Goal: Information Seeking & Learning: Understand process/instructions

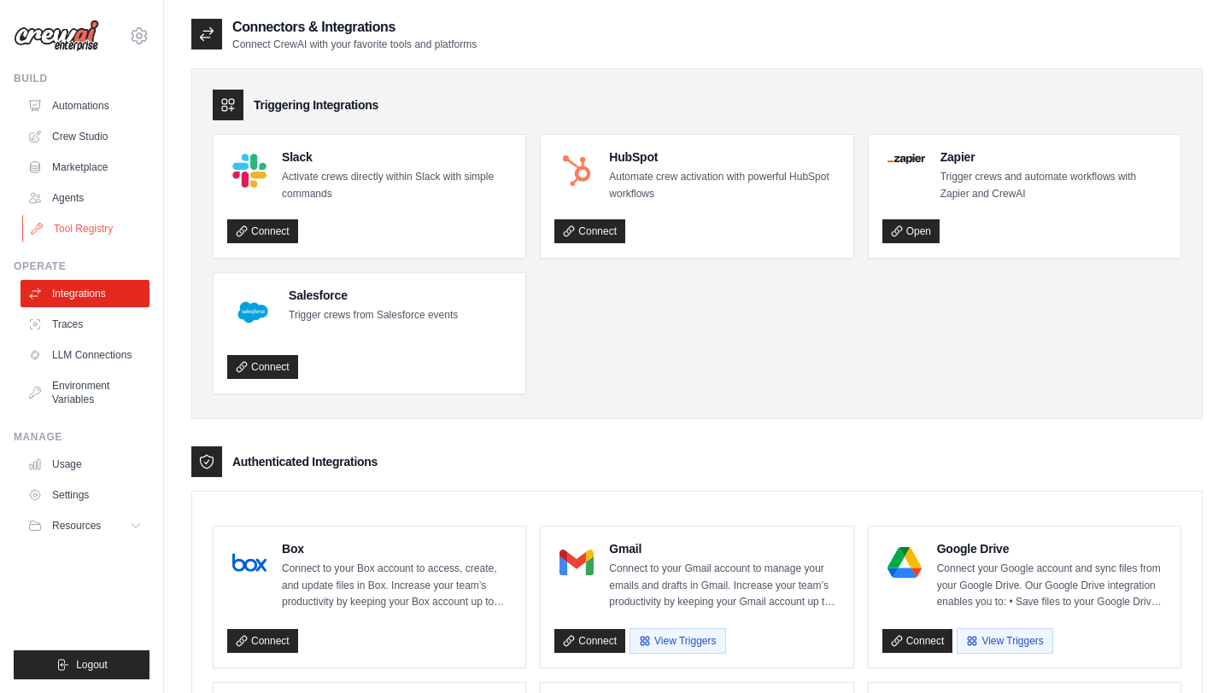
click at [95, 229] on link "Tool Registry" at bounding box center [86, 228] width 129 height 27
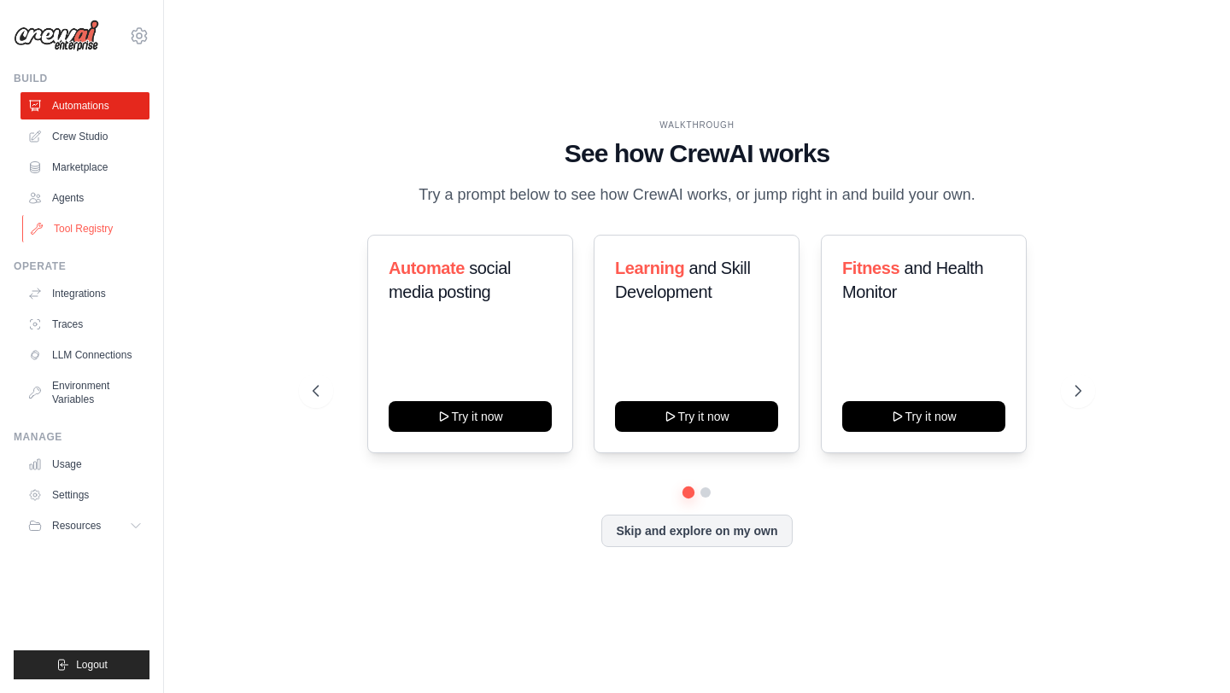
click at [88, 227] on link "Tool Registry" at bounding box center [86, 228] width 129 height 27
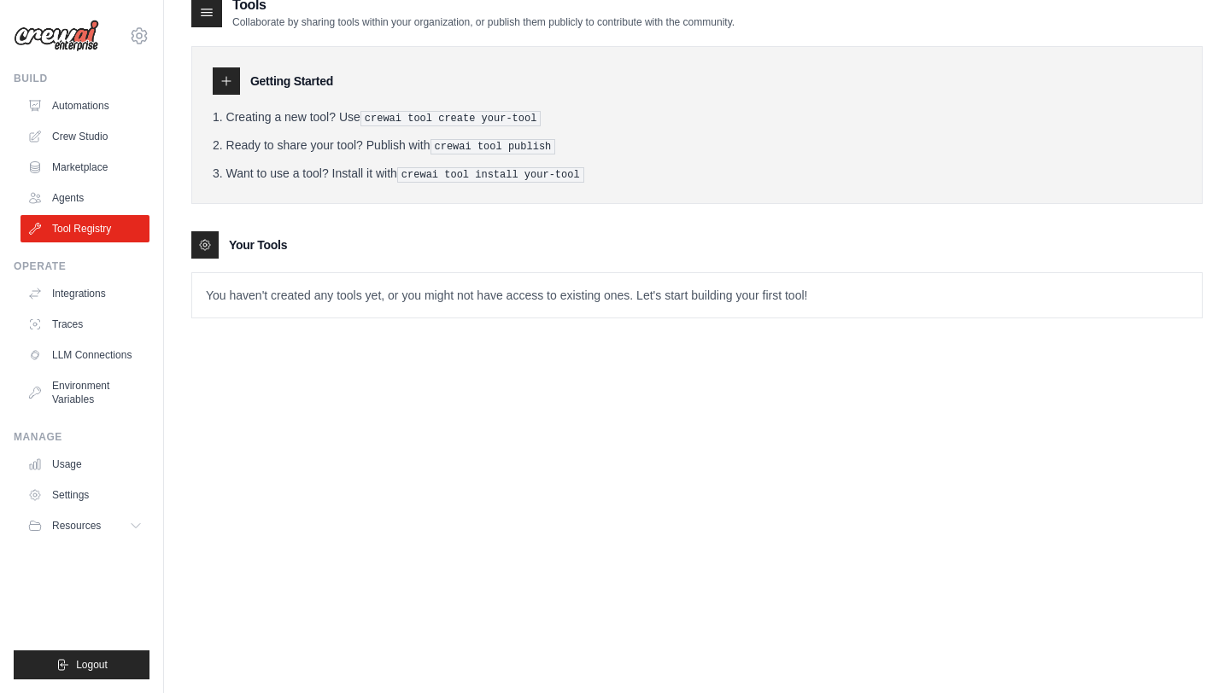
scroll to position [27, 0]
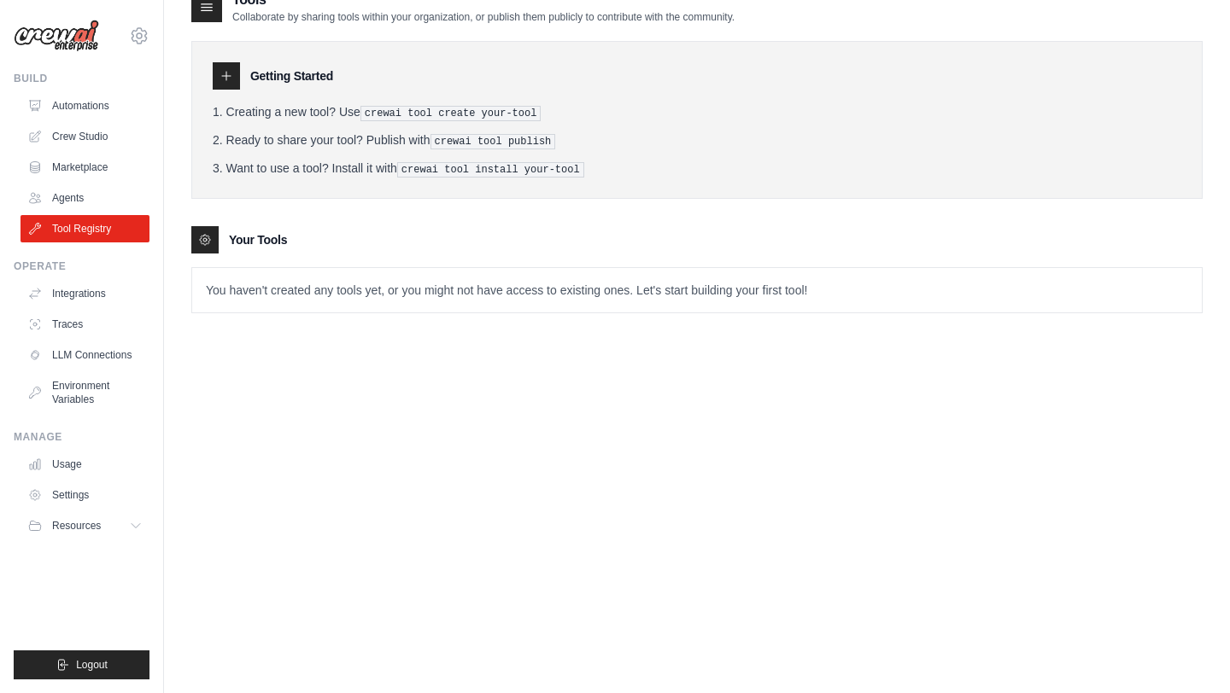
click at [232, 76] on icon at bounding box center [226, 76] width 14 height 14
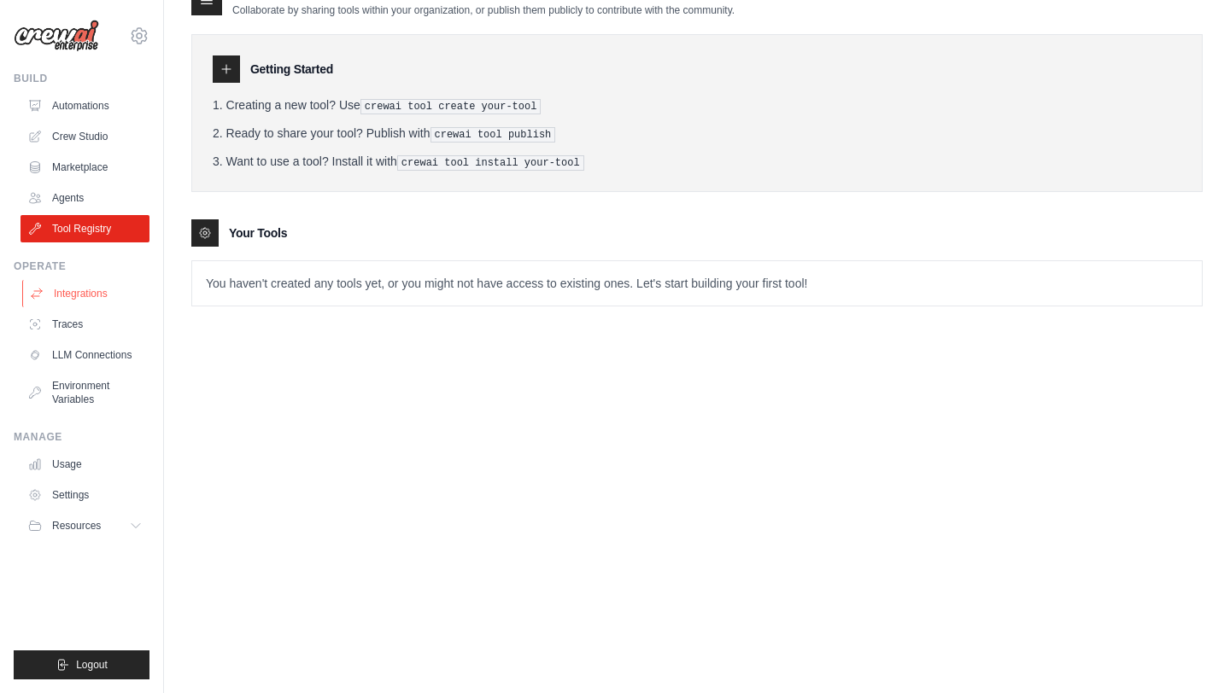
click at [104, 287] on link "Integrations" at bounding box center [86, 293] width 129 height 27
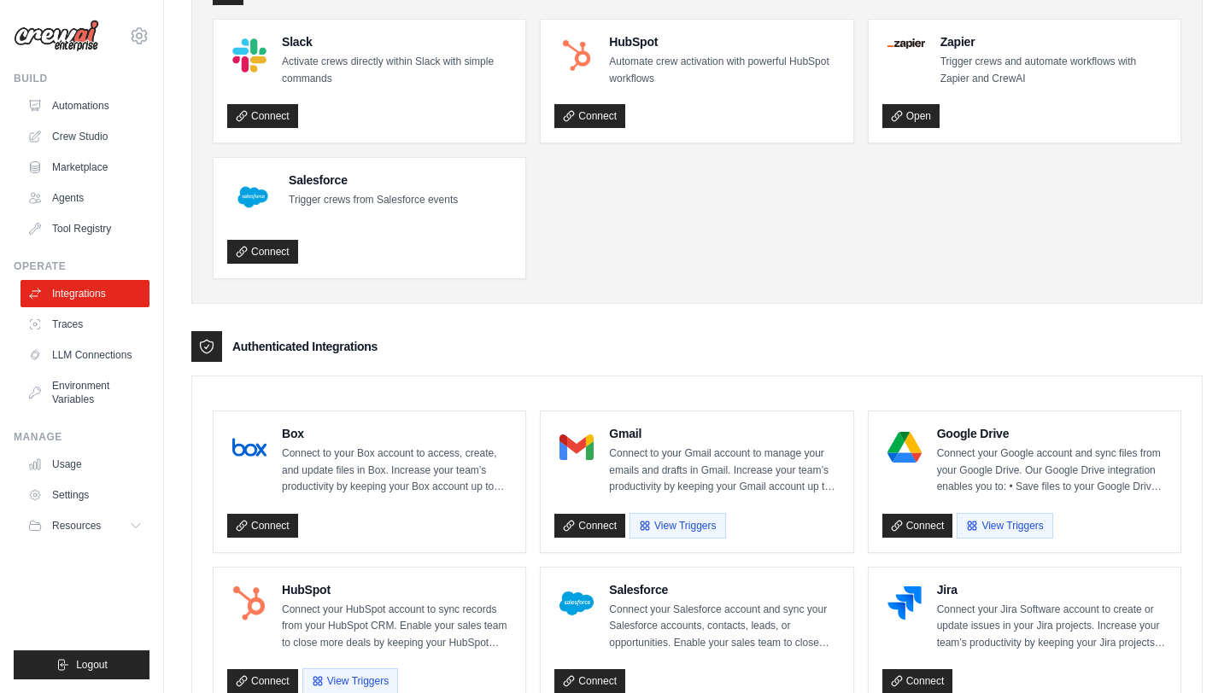
scroll to position [262, 0]
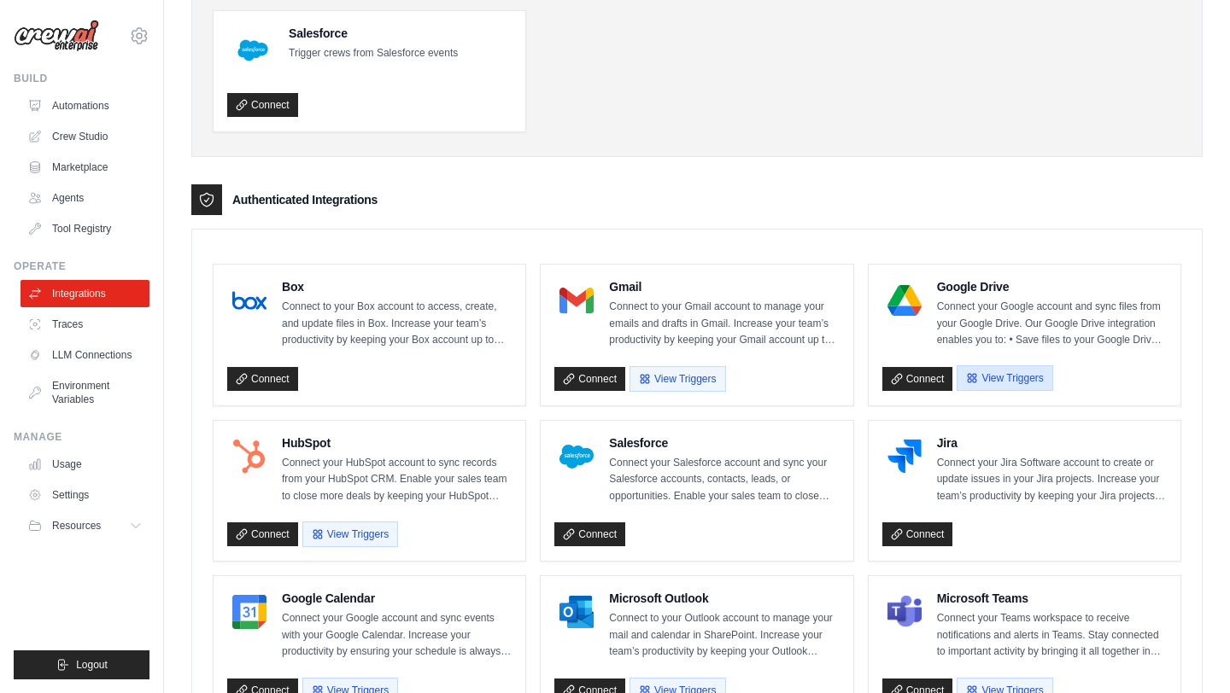
click at [988, 375] on button "View Triggers" at bounding box center [1004, 379] width 96 height 26
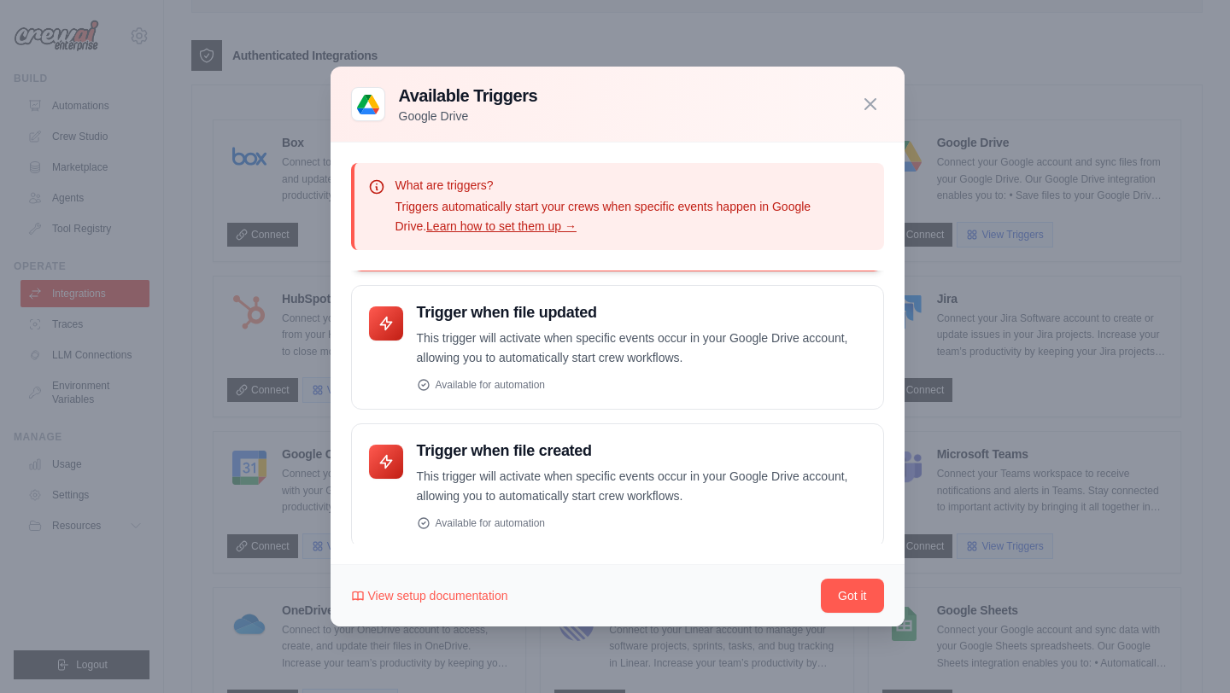
scroll to position [128, 0]
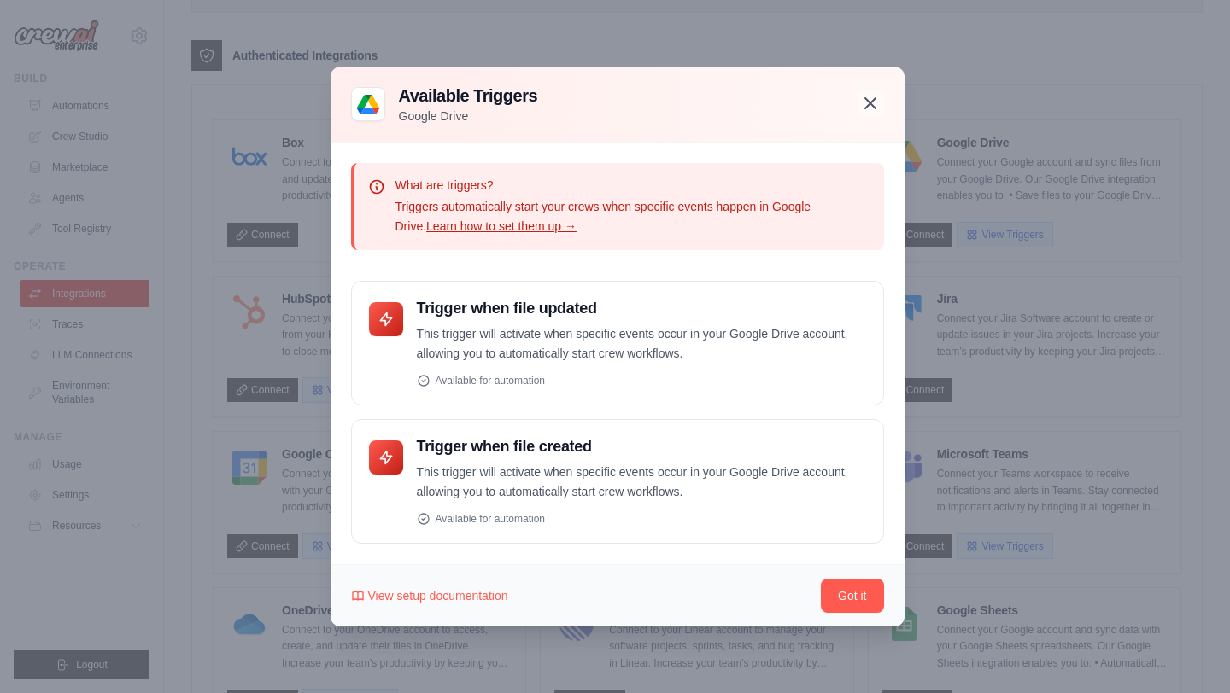
click at [872, 98] on icon "button" at bounding box center [870, 103] width 20 height 20
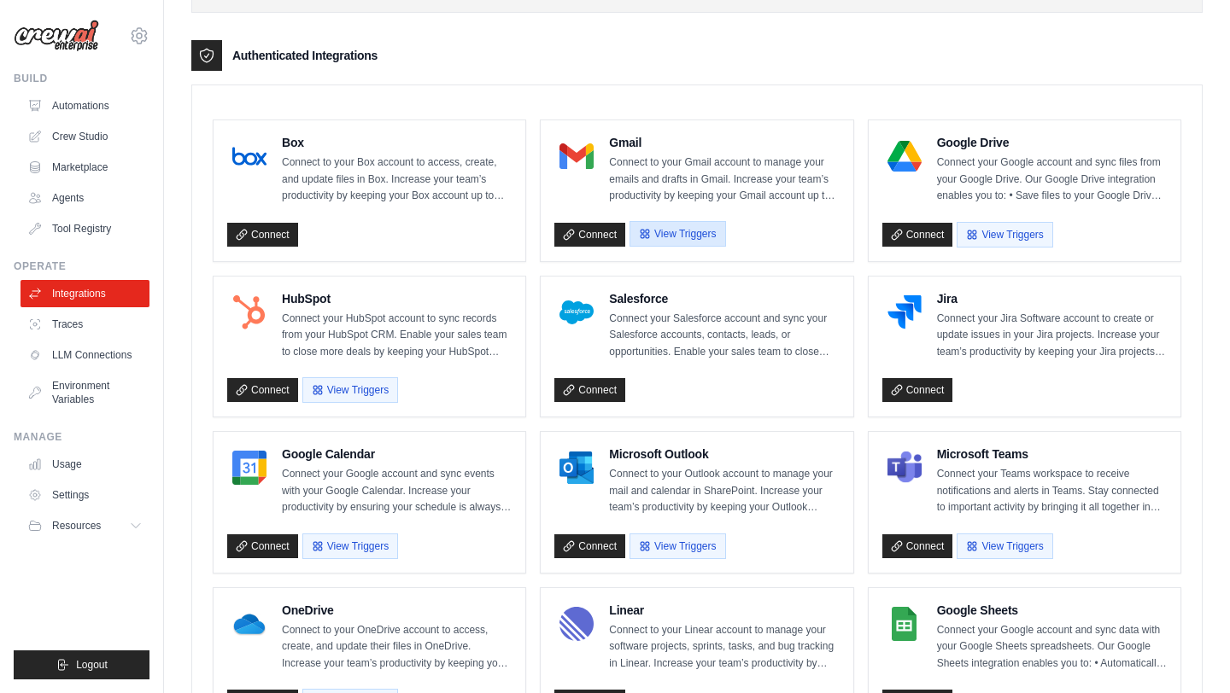
click at [693, 227] on button "View Triggers" at bounding box center [677, 234] width 96 height 26
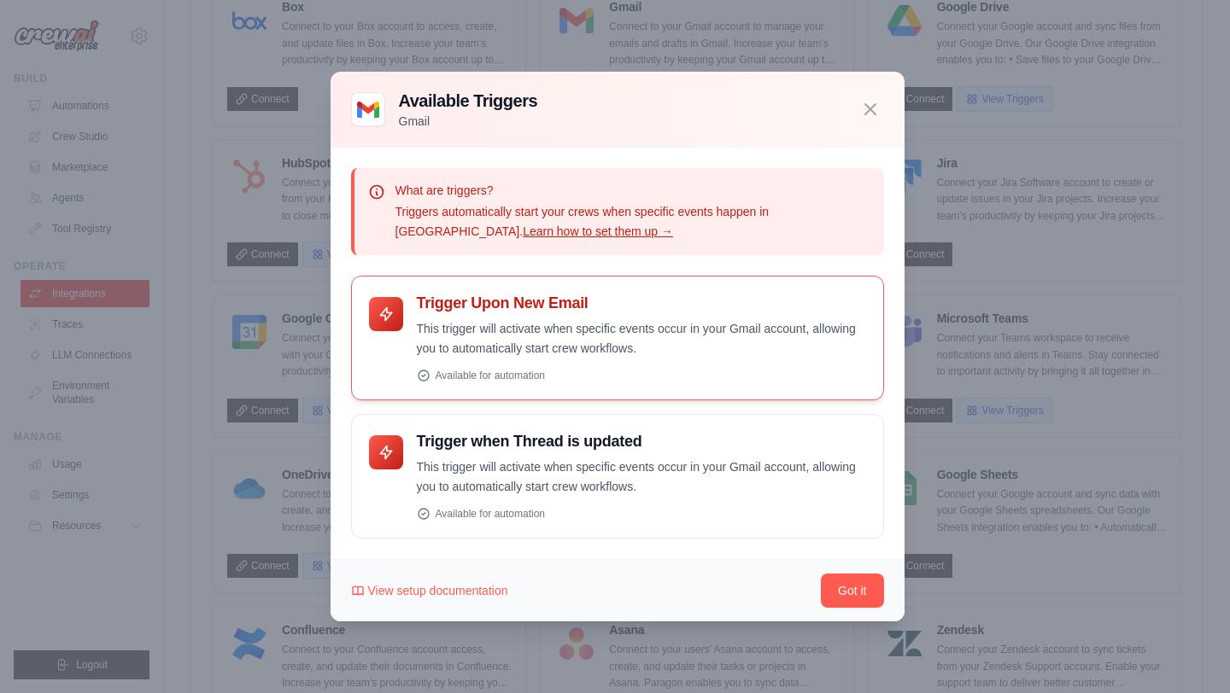
scroll to position [576, 0]
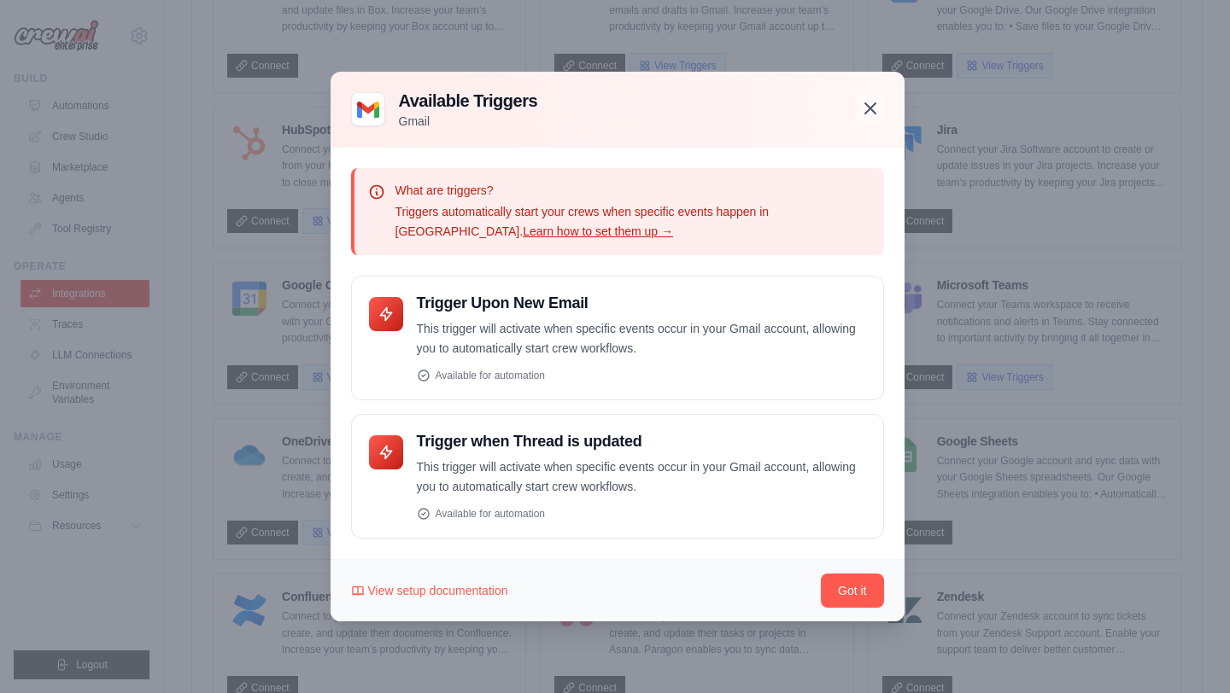
click at [876, 112] on icon "button" at bounding box center [870, 108] width 20 height 20
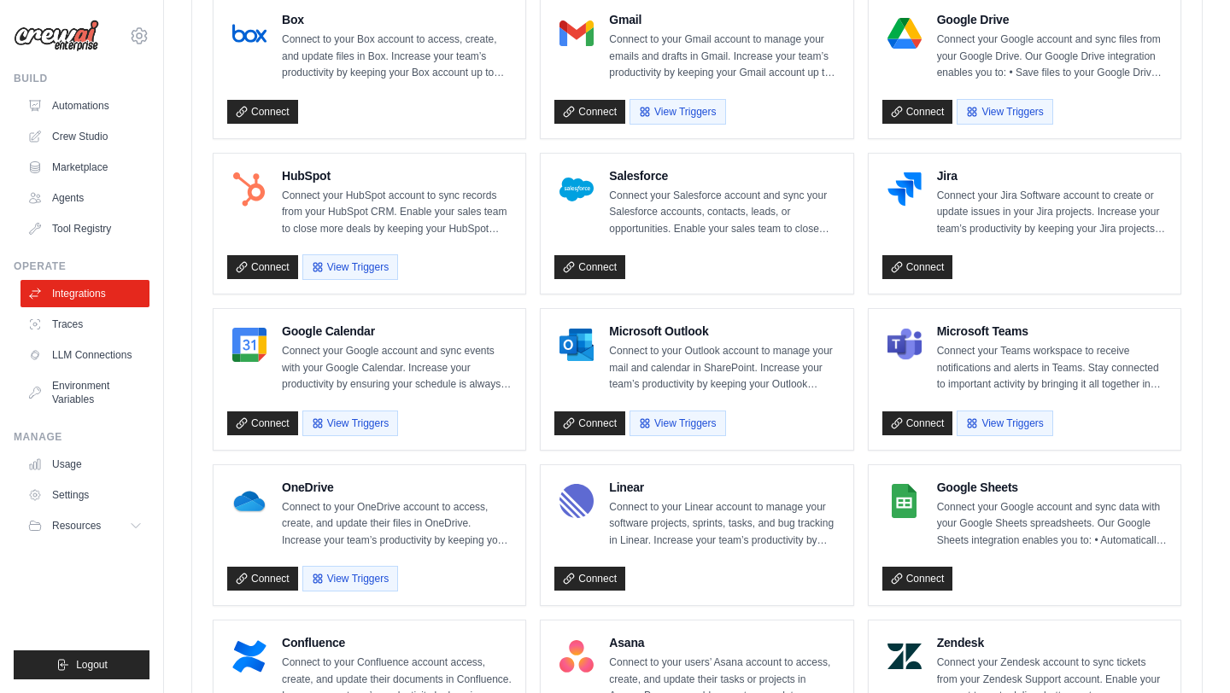
scroll to position [551, 0]
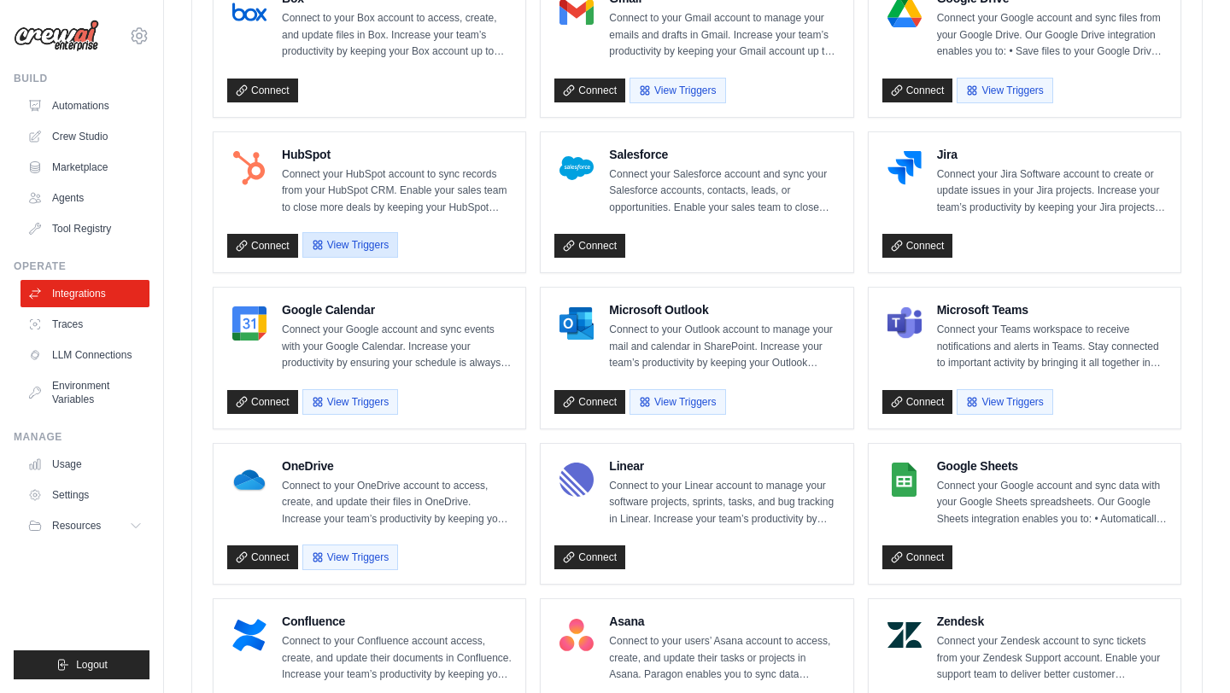
click at [378, 243] on button "View Triggers" at bounding box center [350, 245] width 96 height 26
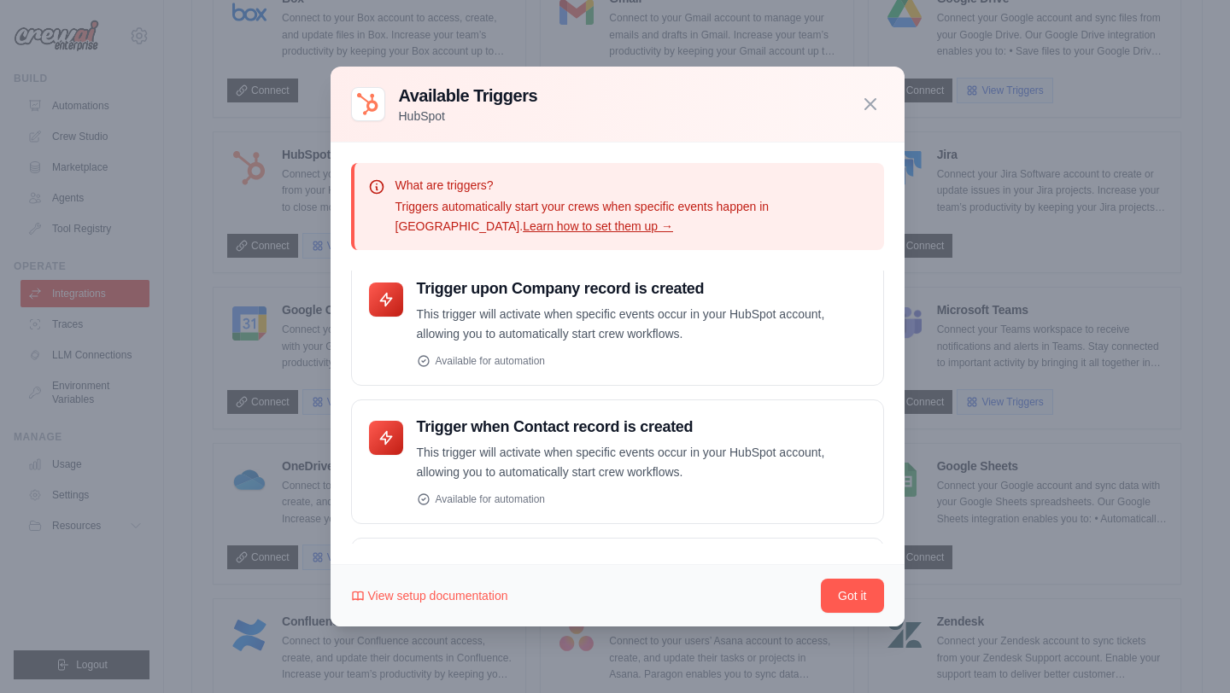
scroll to position [0, 0]
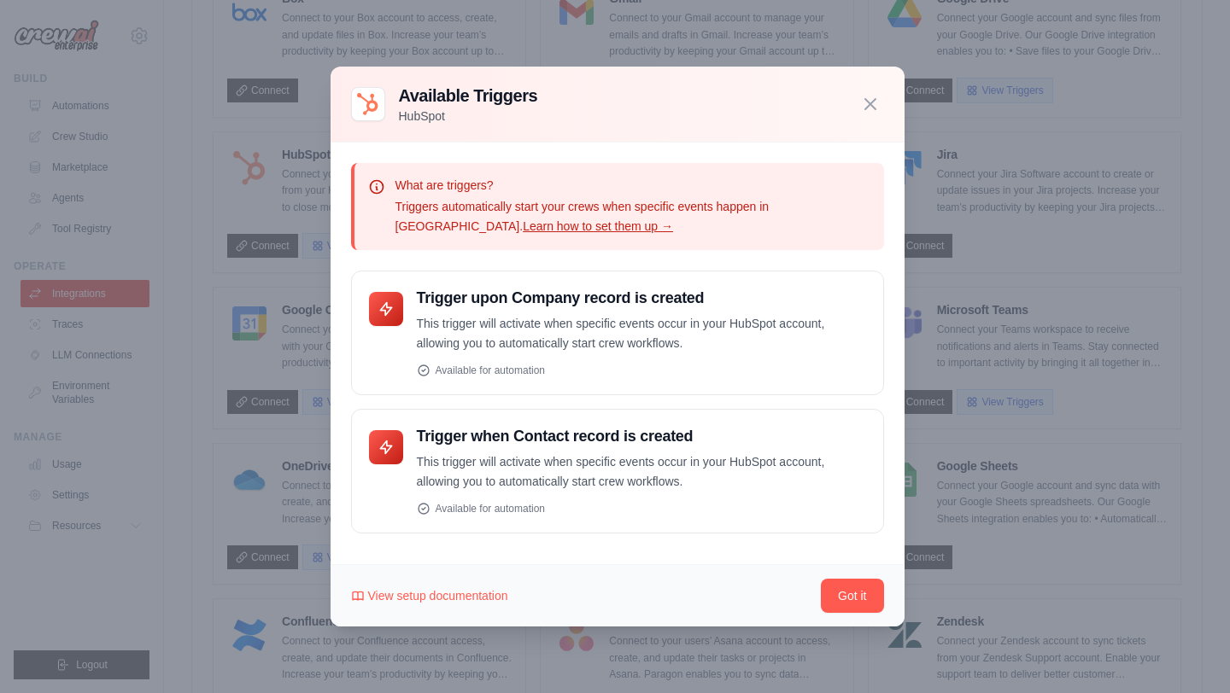
click at [995, 357] on div at bounding box center [615, 346] width 1230 height 693
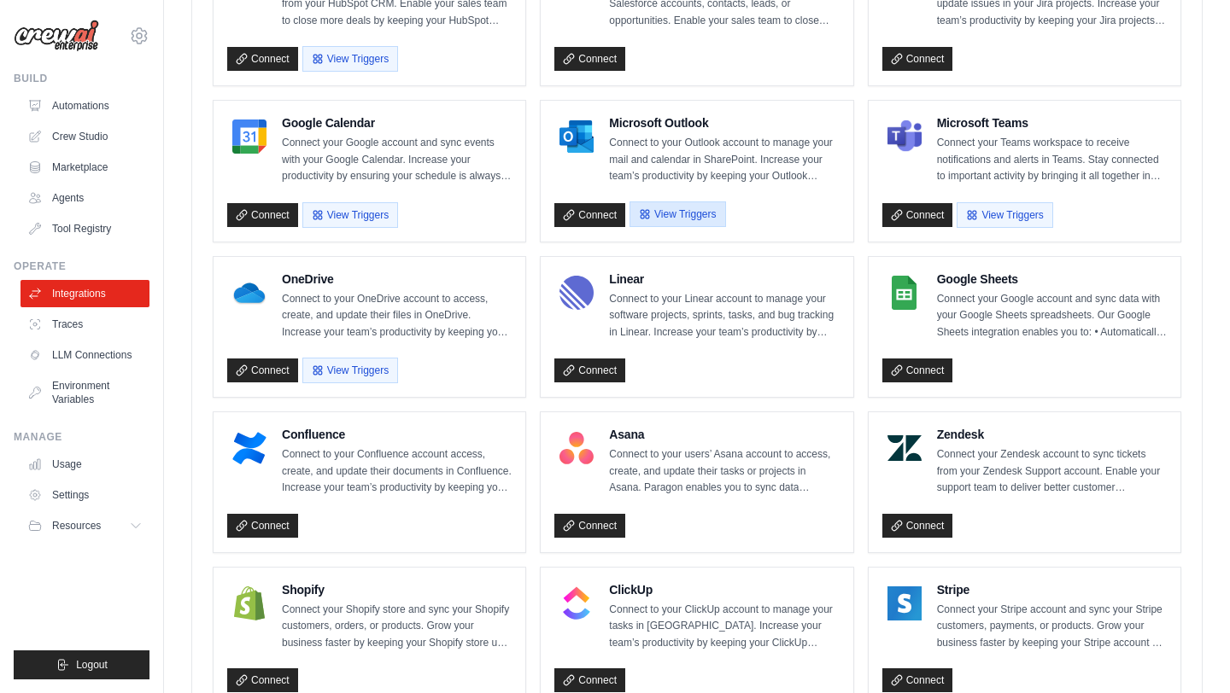
scroll to position [725, 0]
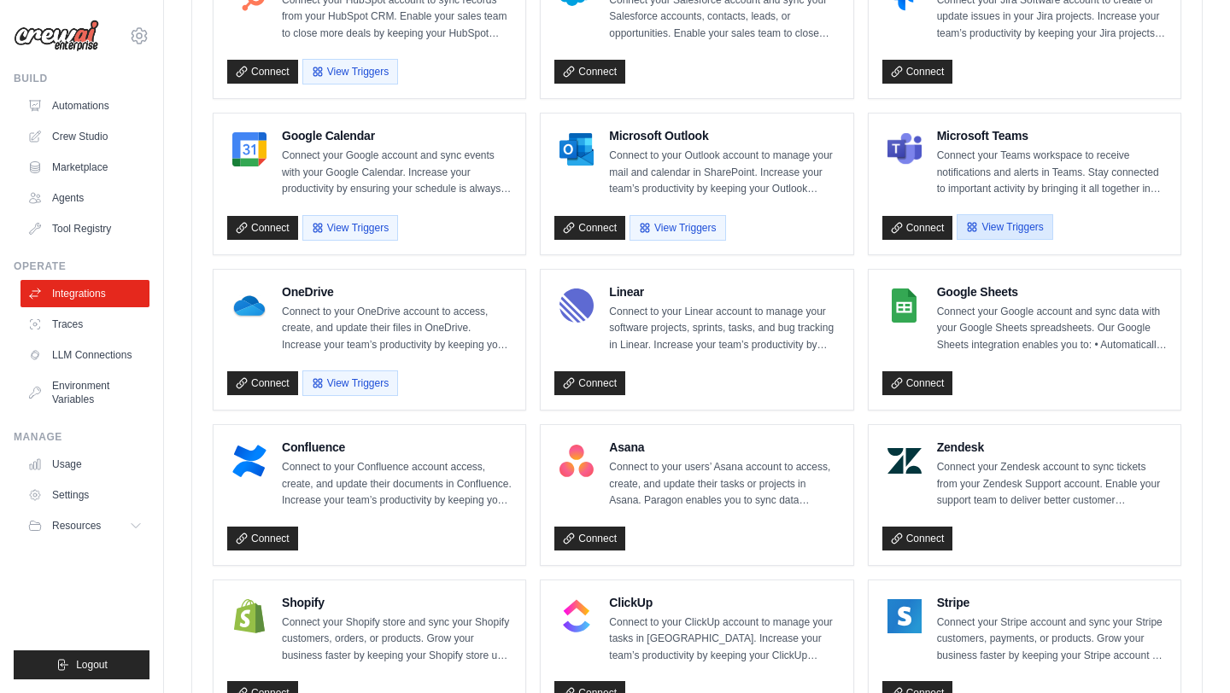
click at [978, 224] on icon "button" at bounding box center [972, 227] width 12 height 12
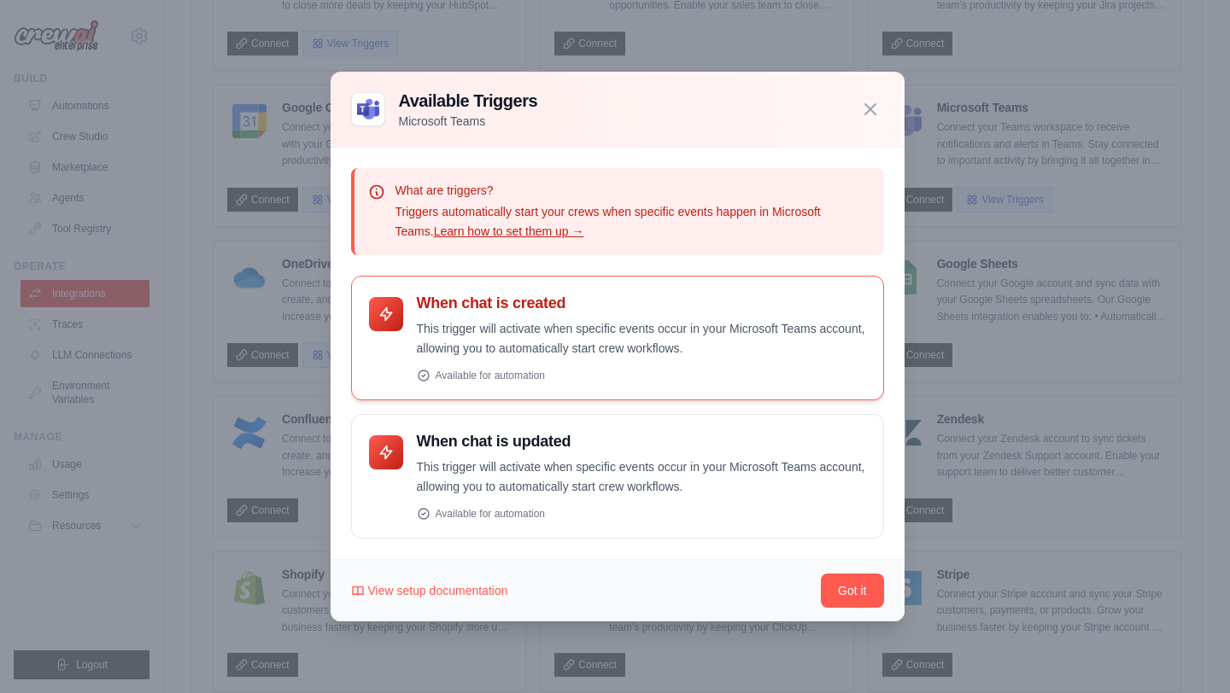
scroll to position [760, 0]
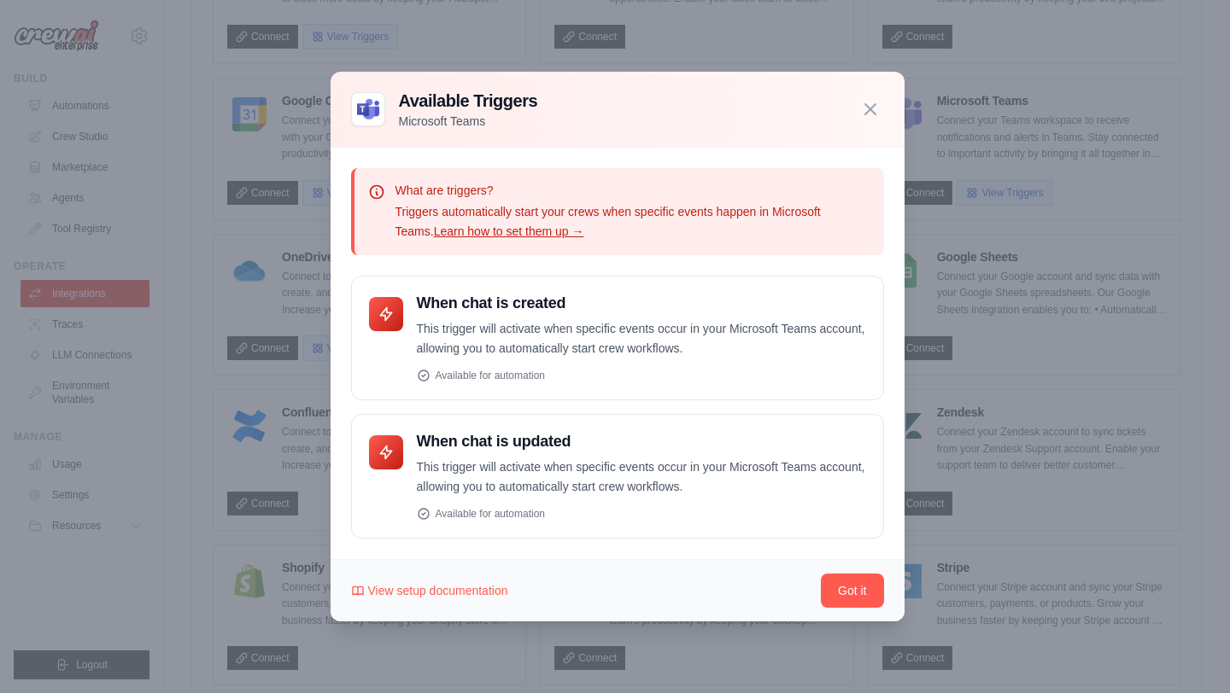
click at [942, 331] on div at bounding box center [615, 346] width 1230 height 693
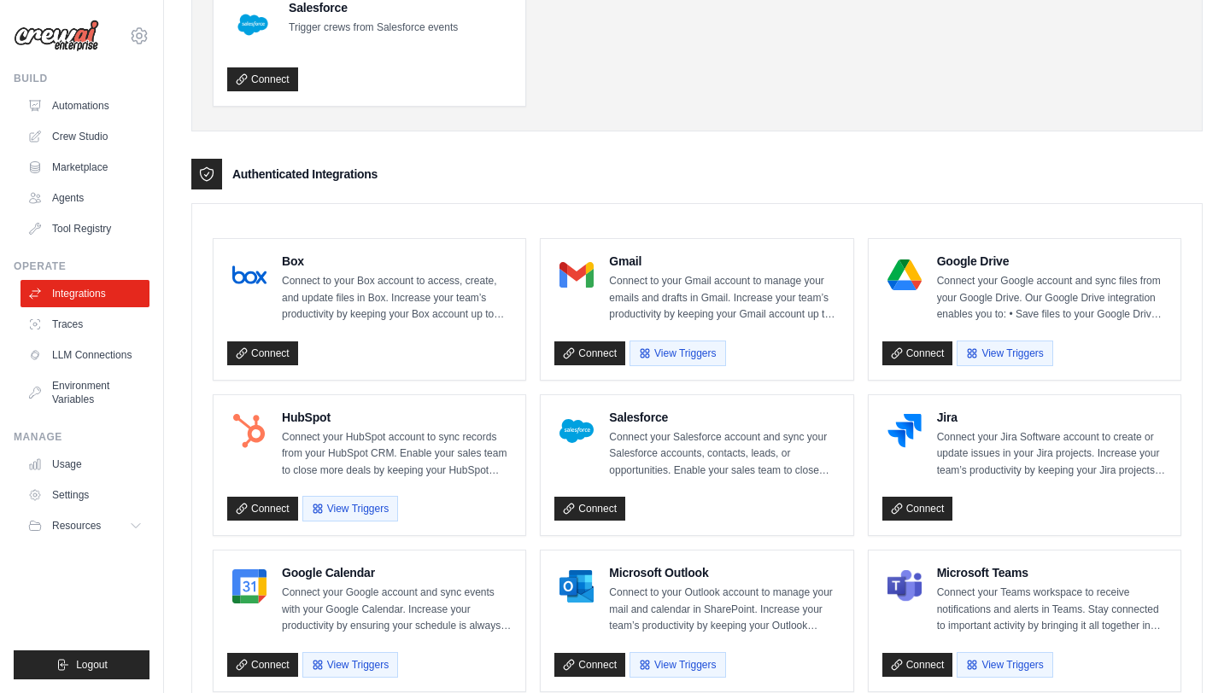
scroll to position [283, 0]
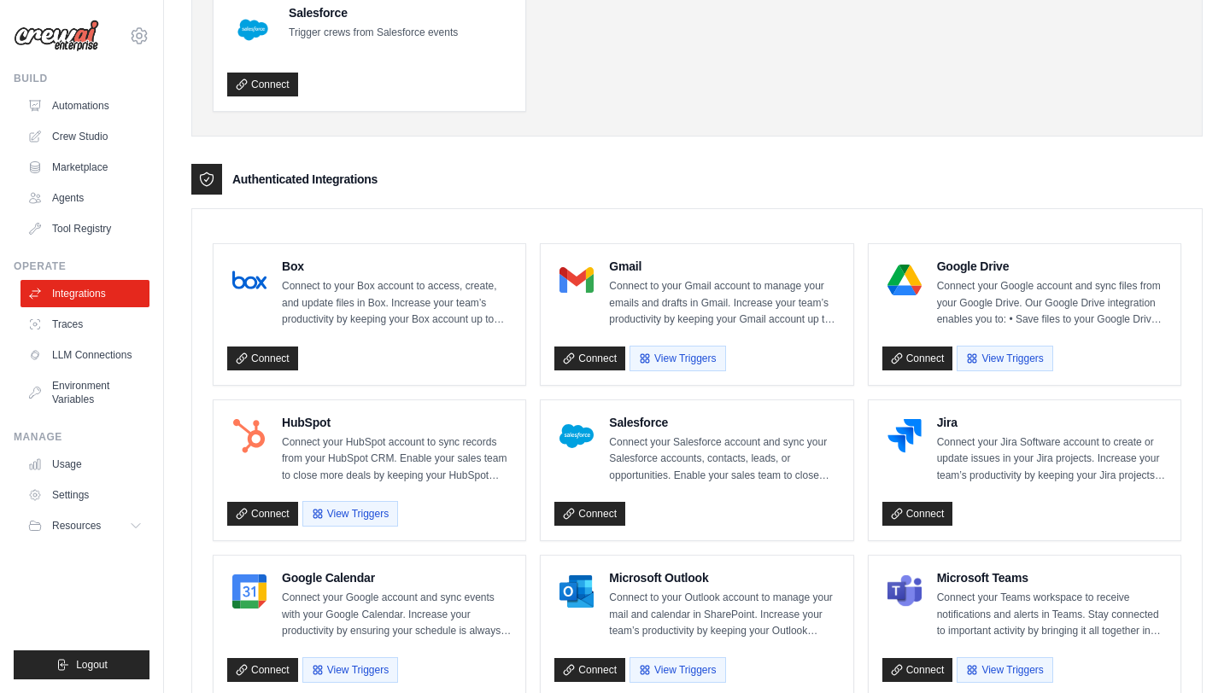
click at [915, 190] on div "Authenticated Integrations" at bounding box center [696, 179] width 1011 height 31
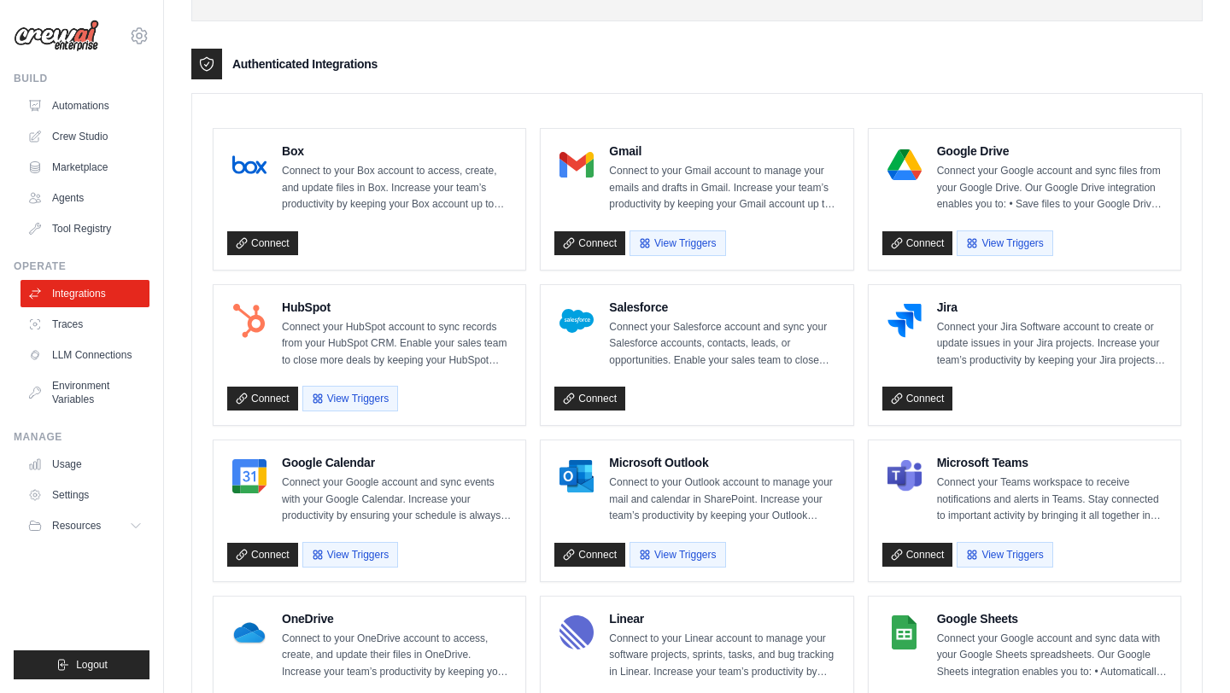
scroll to position [356, 0]
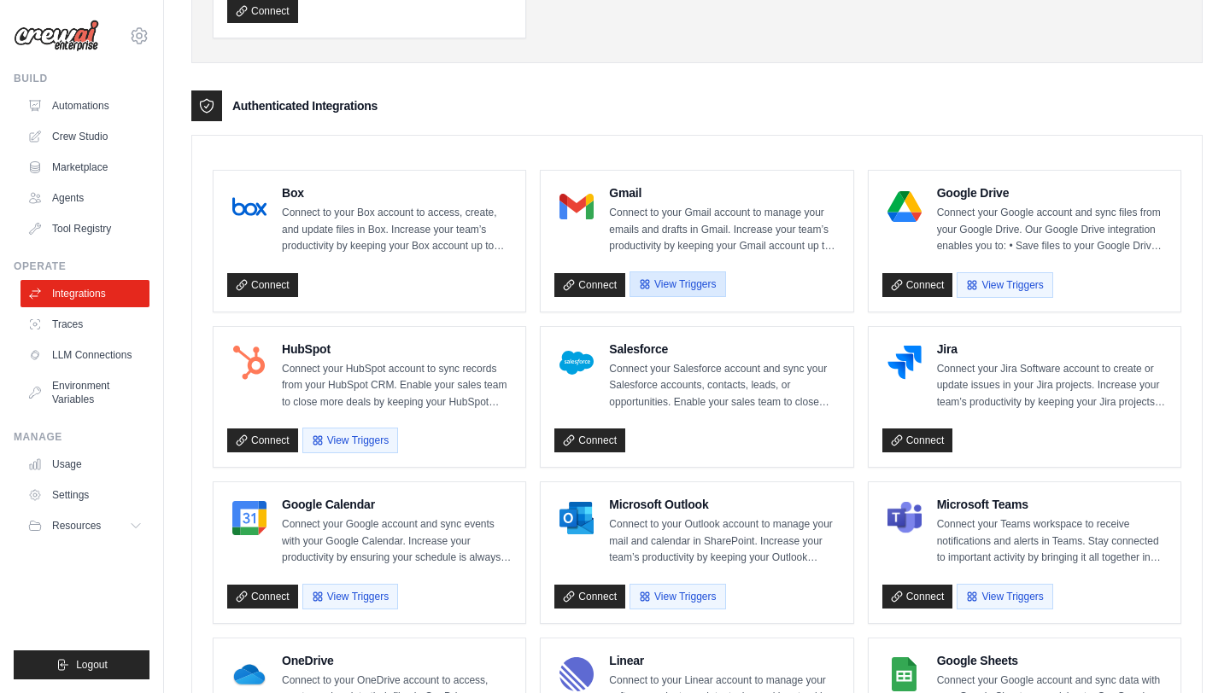
click at [681, 287] on button "View Triggers" at bounding box center [677, 285] width 96 height 26
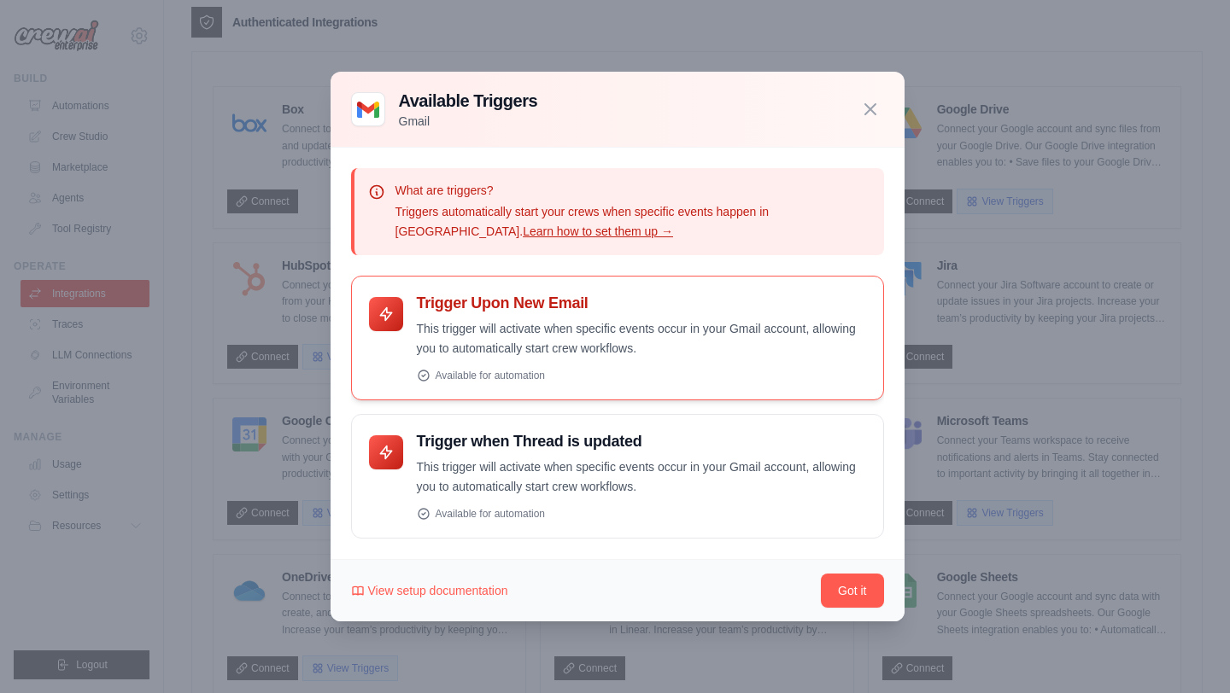
scroll to position [449, 0]
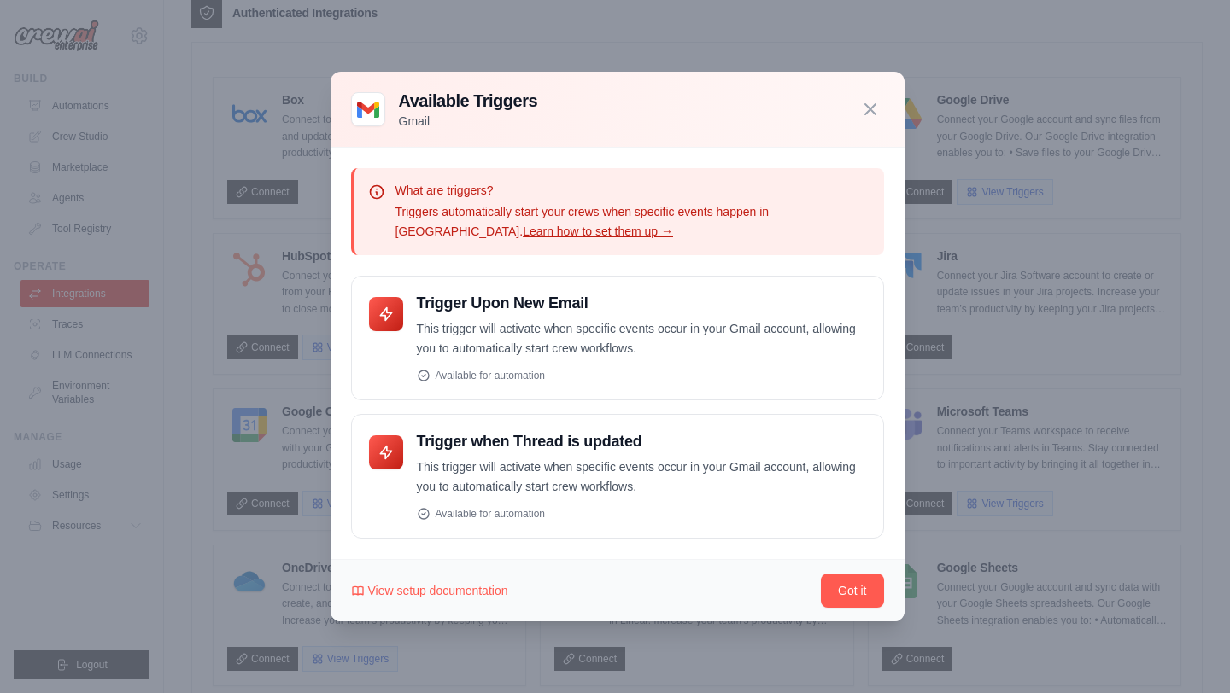
click at [980, 336] on div at bounding box center [615, 346] width 1230 height 693
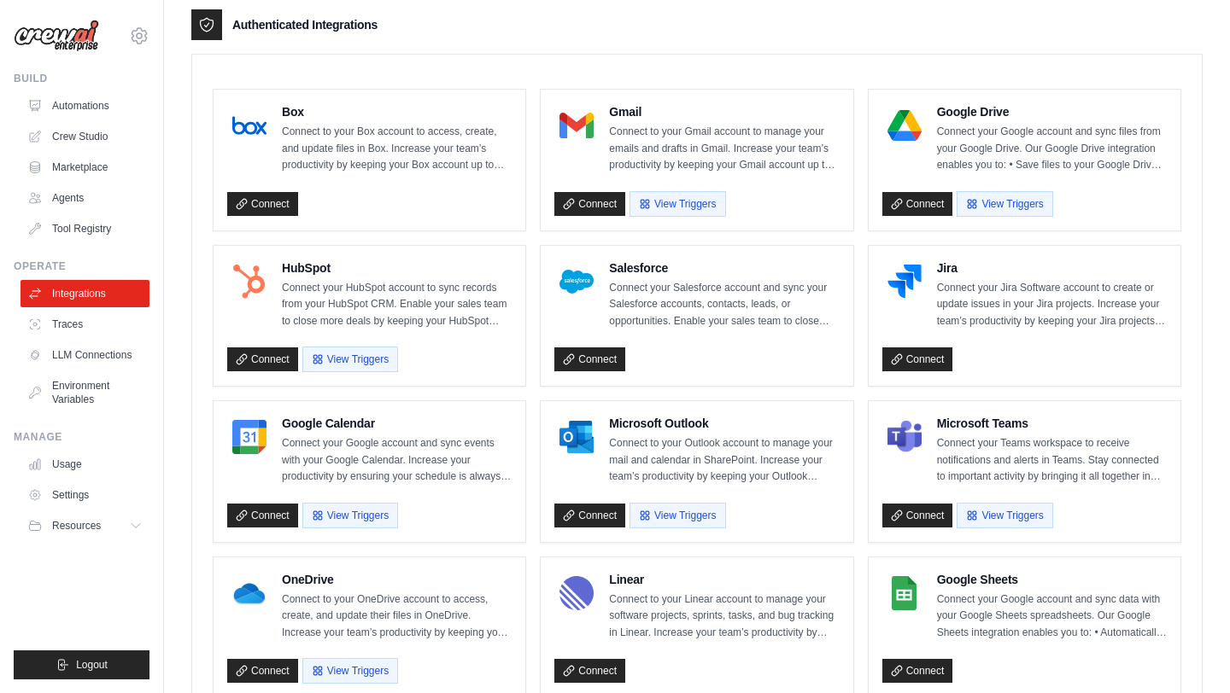
scroll to position [436, 0]
